Goal: Task Accomplishment & Management: Manage account settings

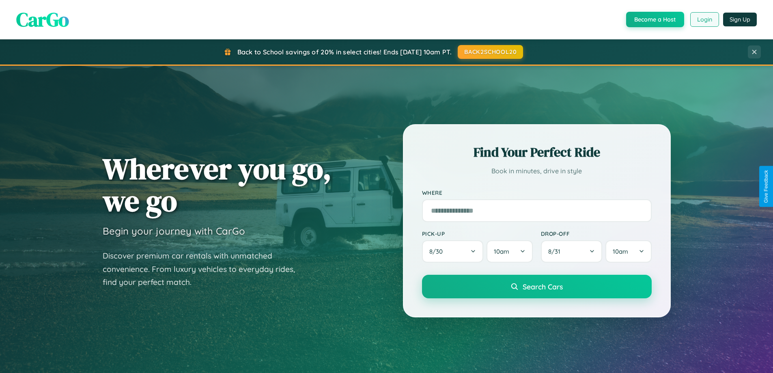
click at [704, 19] on button "Login" at bounding box center [704, 19] width 29 height 15
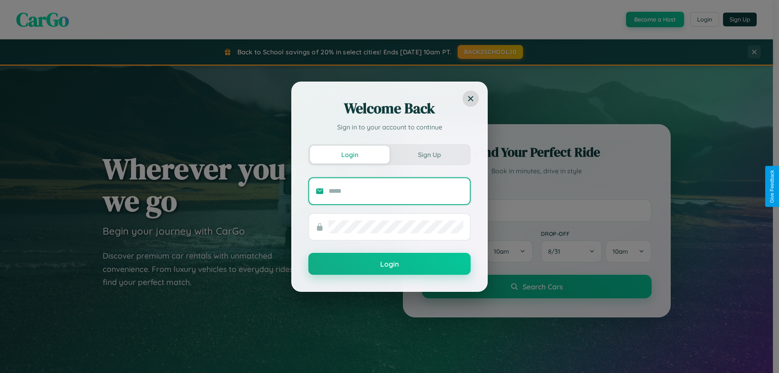
click at [396, 191] on input "text" at bounding box center [396, 191] width 135 height 13
type input "**********"
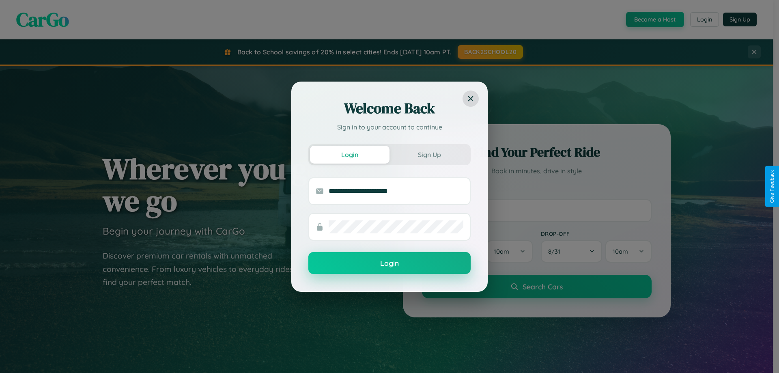
click at [389, 263] on button "Login" at bounding box center [389, 263] width 162 height 22
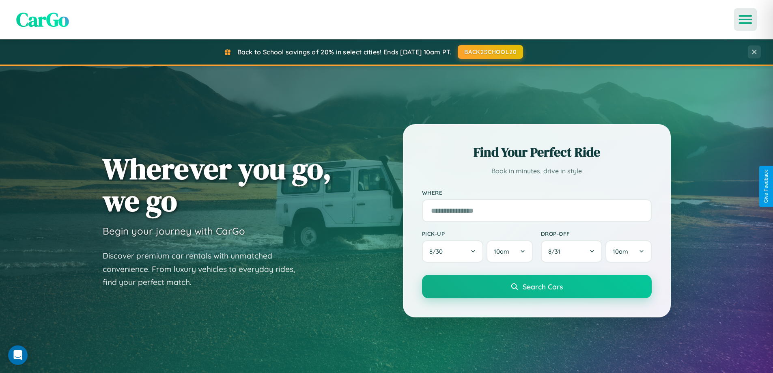
click at [745, 19] on icon "Open menu" at bounding box center [746, 19] width 12 height 7
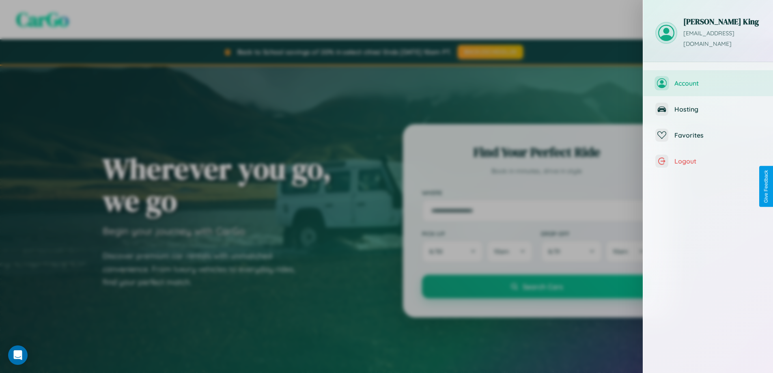
click at [708, 79] on span "Account" at bounding box center [717, 83] width 86 height 8
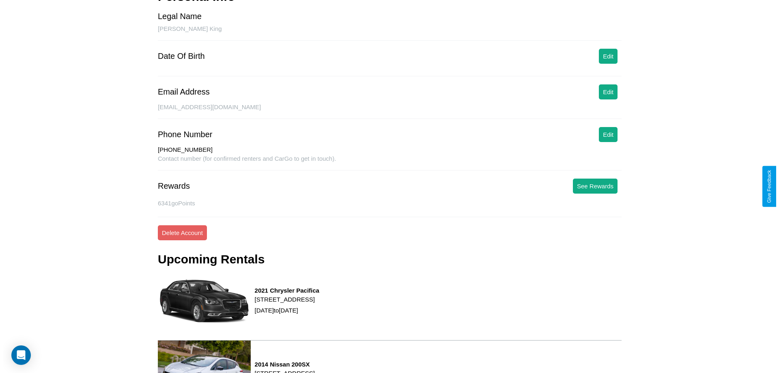
scroll to position [110, 0]
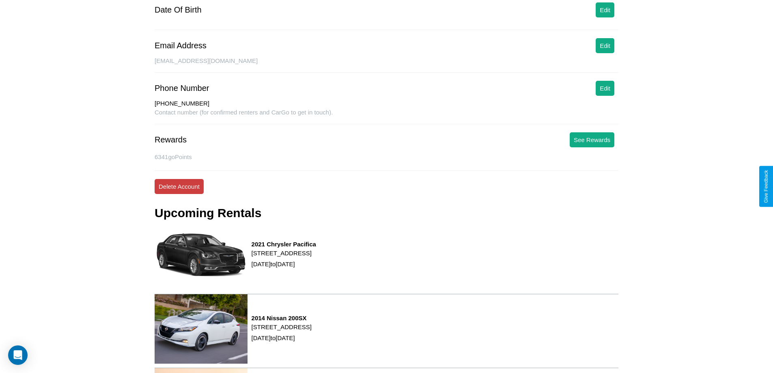
click at [179, 186] on button "Delete Account" at bounding box center [179, 186] width 49 height 15
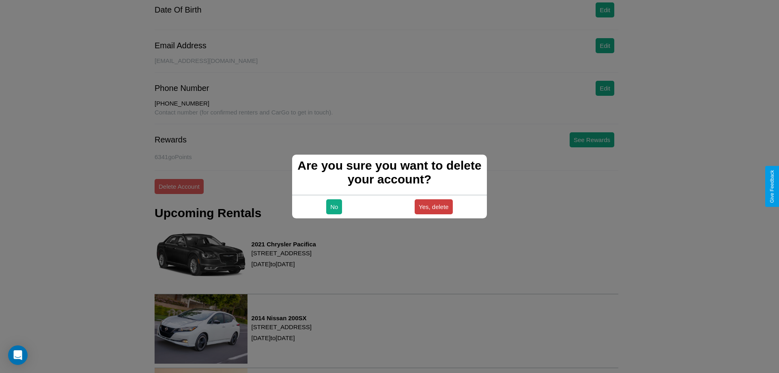
click at [433, 206] on button "Yes, delete" at bounding box center [434, 206] width 38 height 15
